Goal: Information Seeking & Learning: Check status

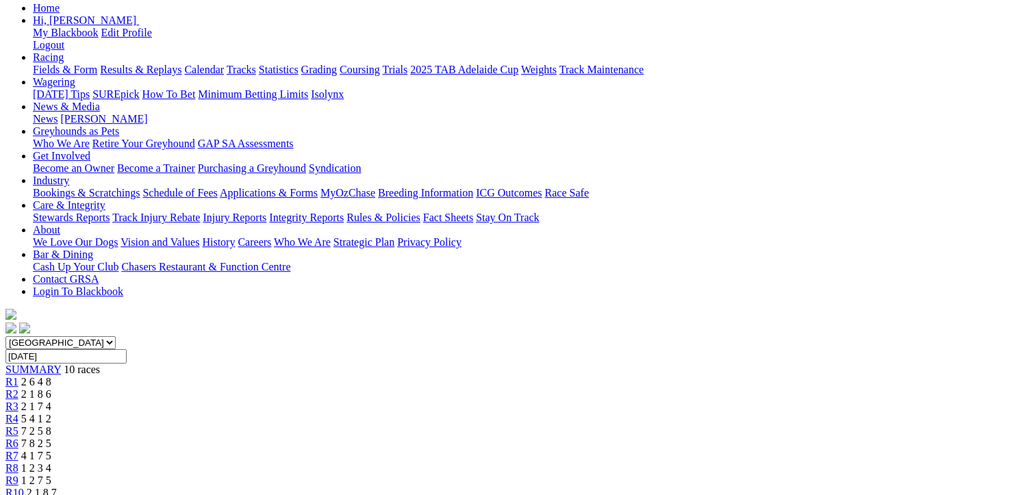
scroll to position [137, 0]
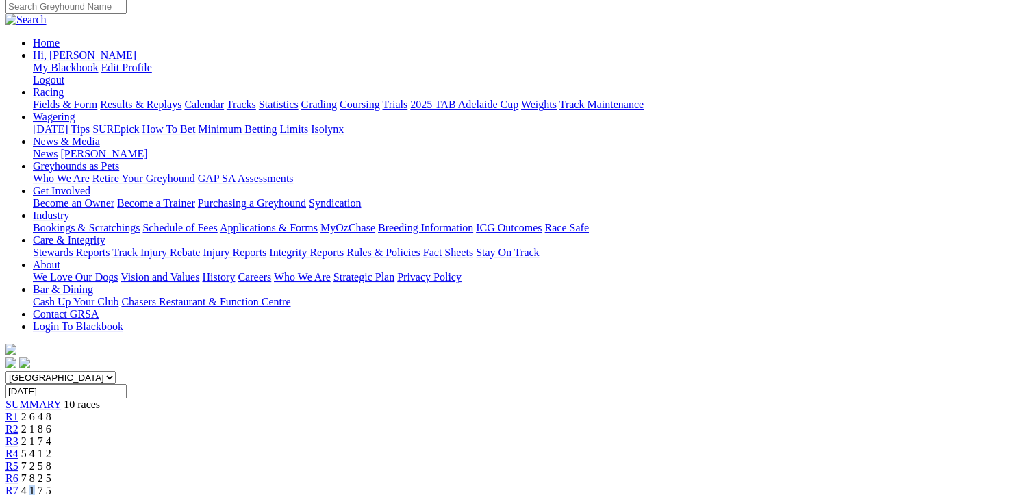
click at [51, 485] on span "4 1 7 5" at bounding box center [36, 491] width 30 height 12
click at [18, 485] on span "R7" at bounding box center [11, 491] width 13 height 12
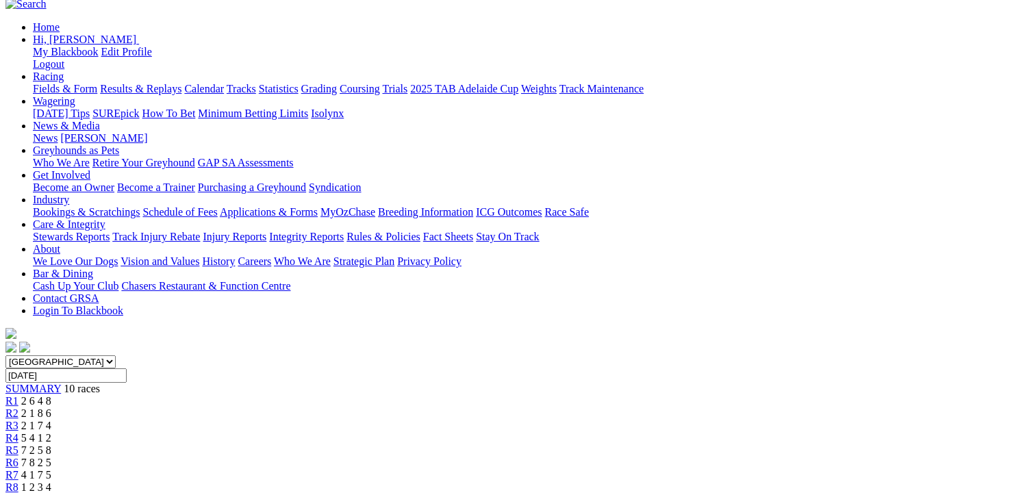
scroll to position [137, 0]
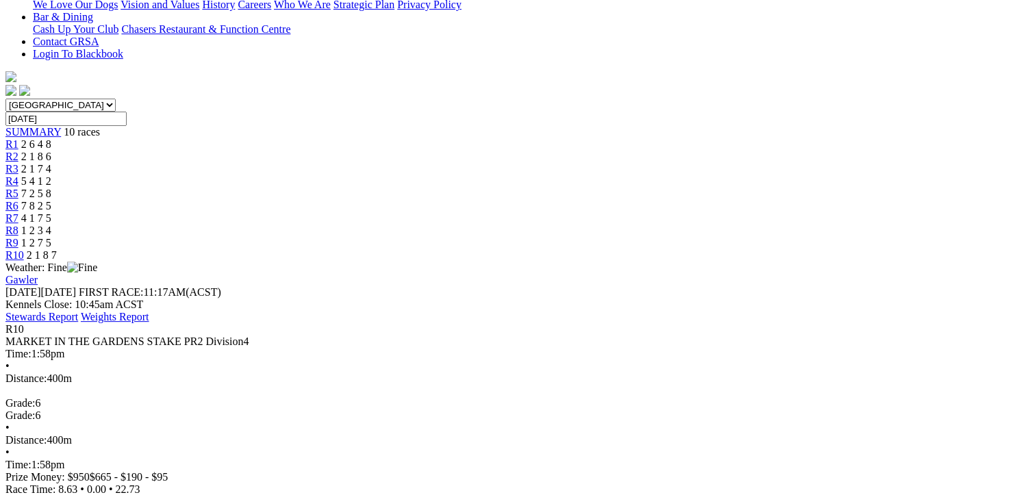
scroll to position [411, 0]
